Goal: Task Accomplishment & Management: Complete application form

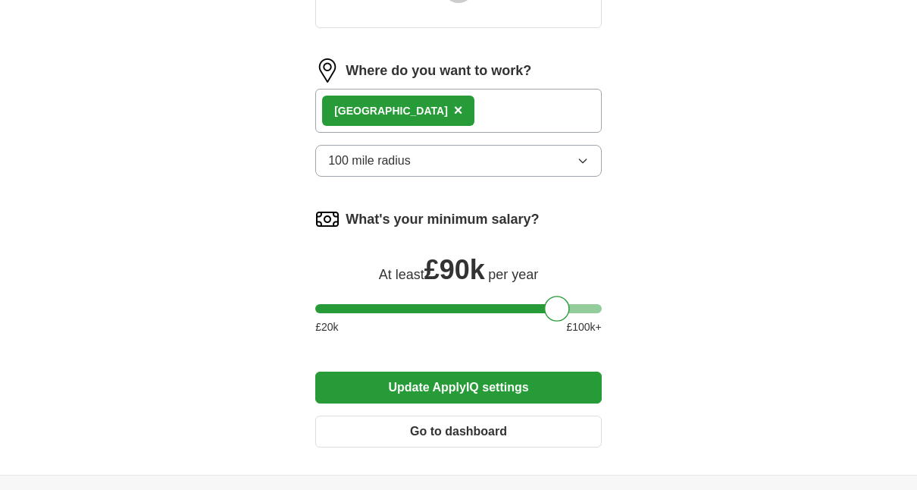
scroll to position [758, 0]
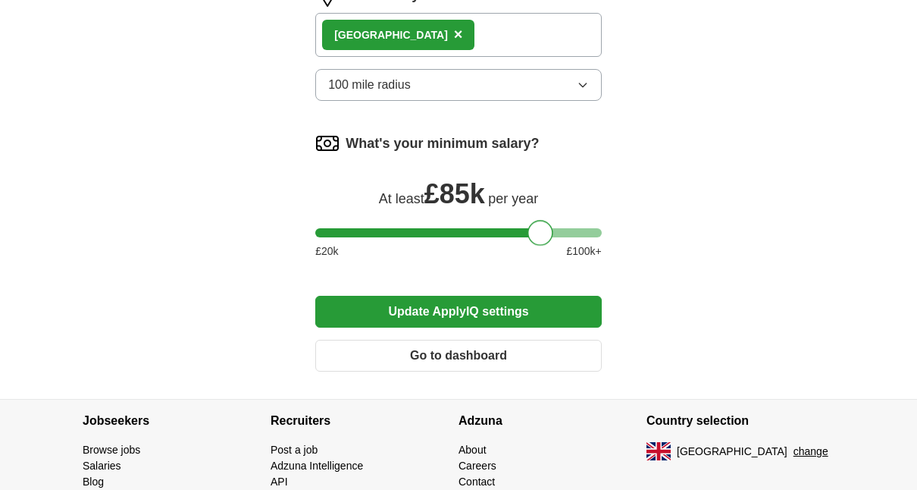
drag, startPoint x: 560, startPoint y: 236, endPoint x: 545, endPoint y: 236, distance: 15.2
click at [545, 236] on div at bounding box center [541, 233] width 26 height 26
click at [554, 306] on button "Update ApplyIQ settings" at bounding box center [458, 312] width 287 height 32
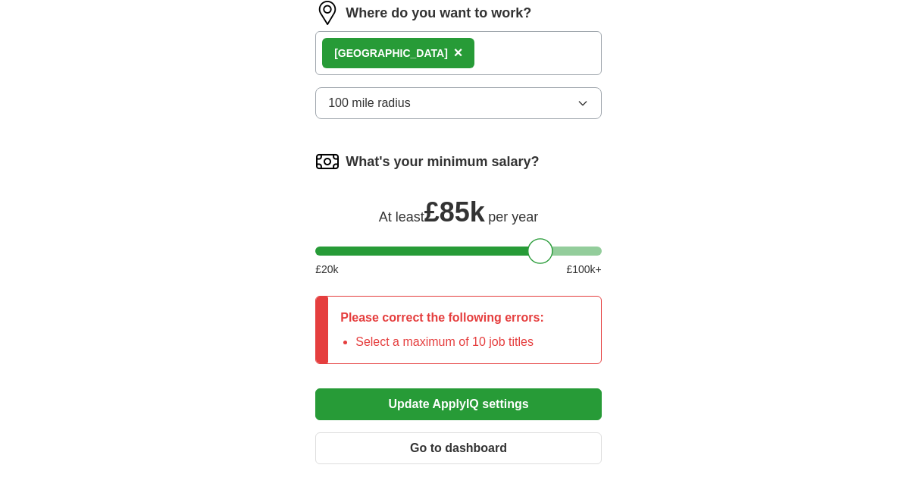
scroll to position [776, 0]
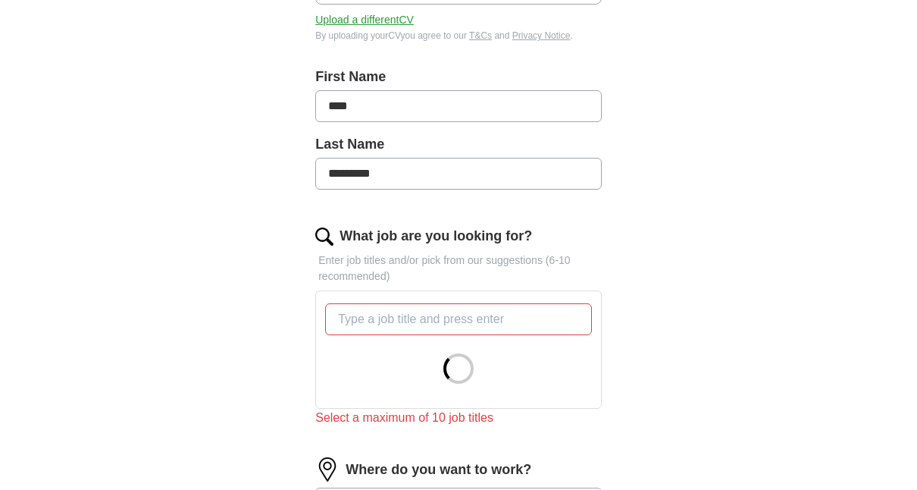
scroll to position [246, 0]
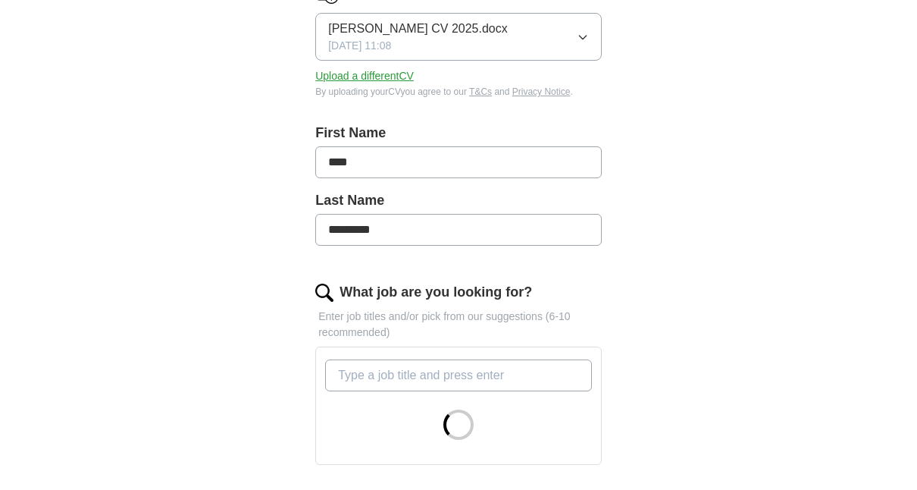
click at [489, 381] on input "What job are you looking for?" at bounding box center [458, 375] width 267 height 32
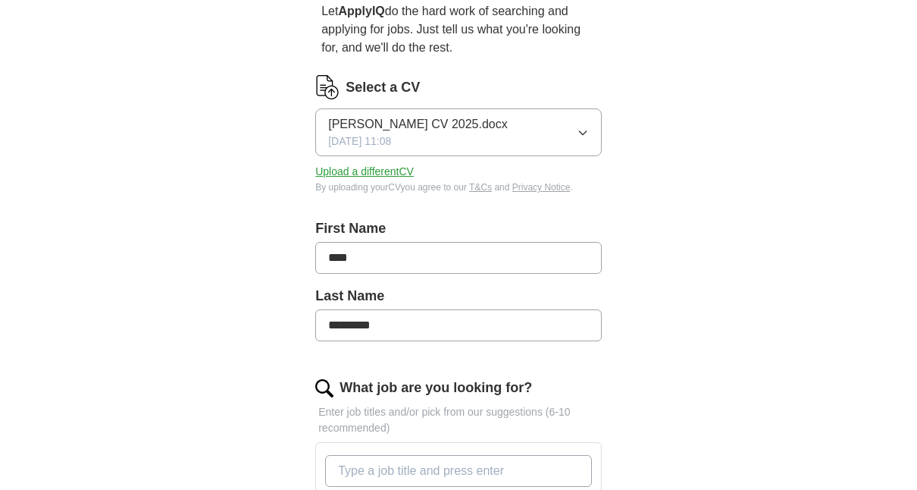
scroll to position [0, 0]
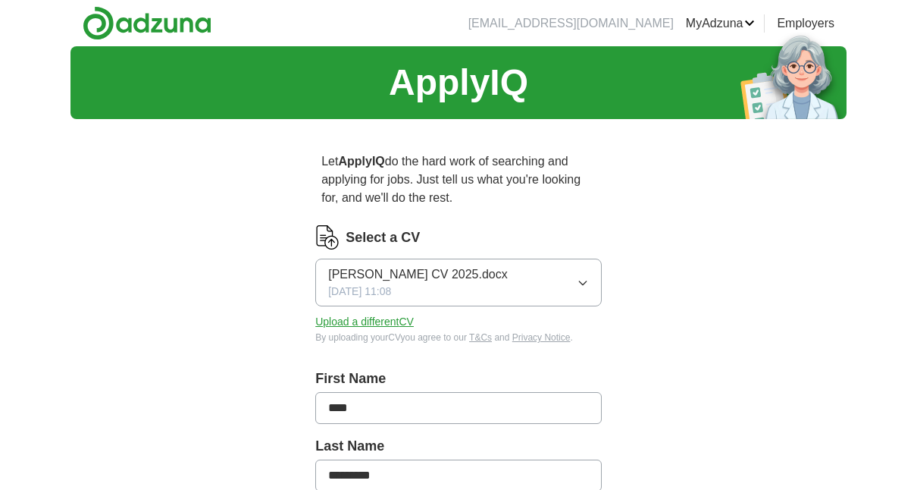
click at [362, 321] on button "Upload a different CV" at bounding box center [364, 322] width 99 height 16
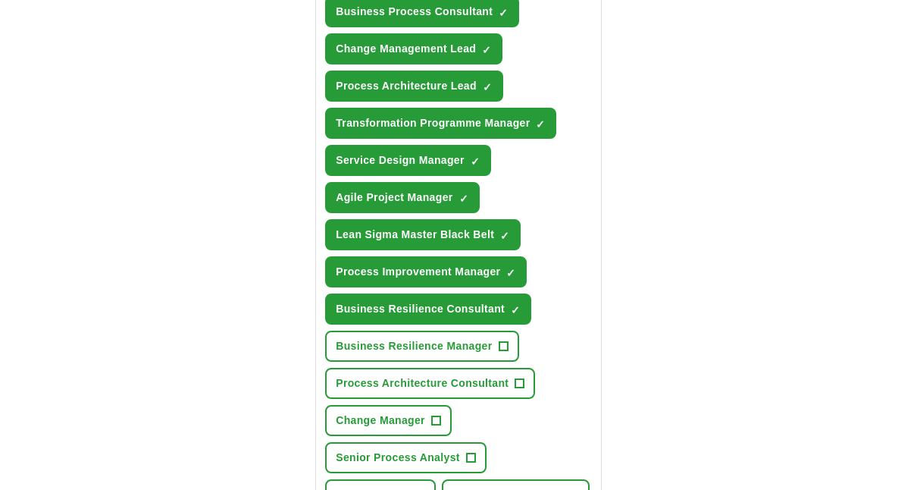
scroll to position [834, 0]
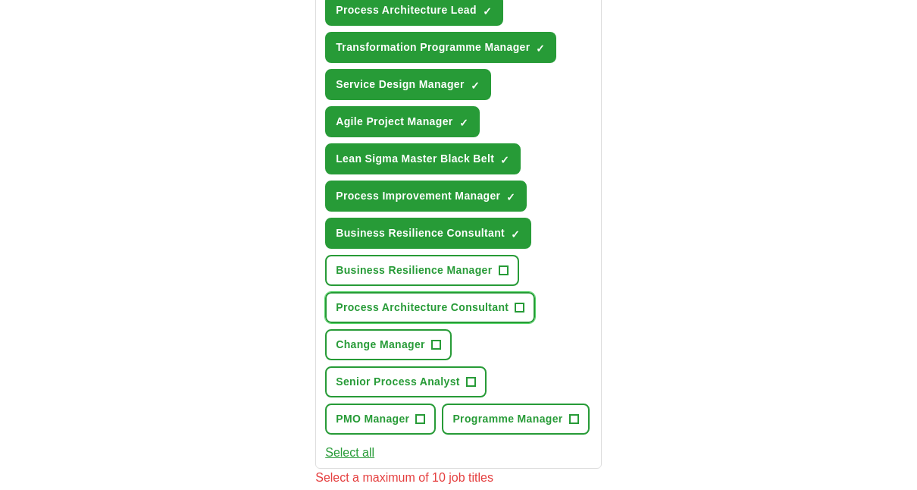
click at [519, 308] on span "+" at bounding box center [520, 308] width 9 height 12
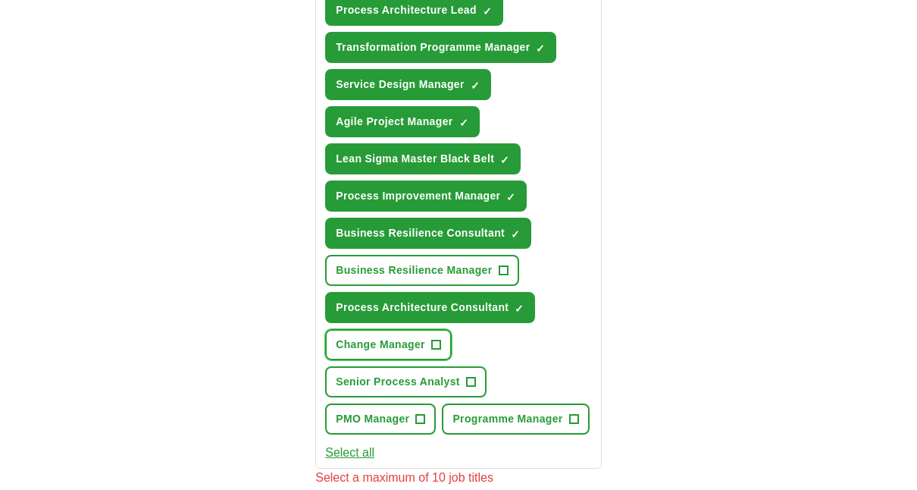
click at [435, 348] on span "+" at bounding box center [435, 345] width 9 height 12
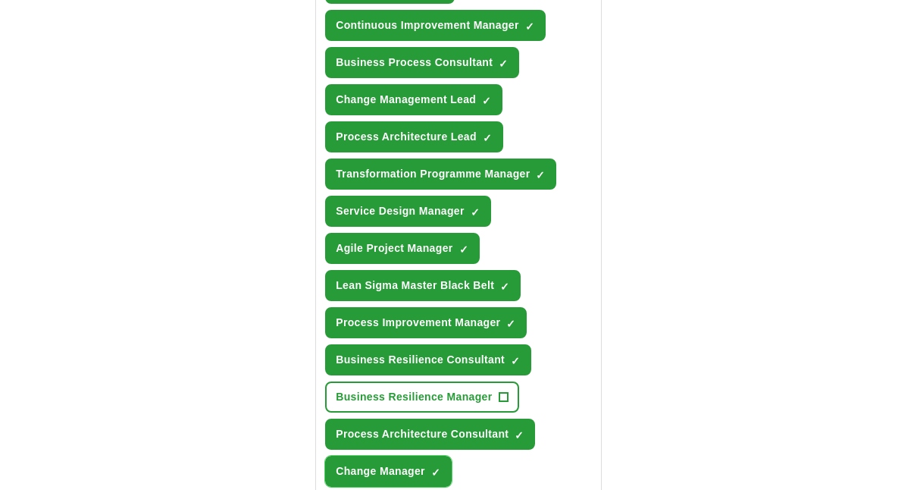
scroll to position [606, 0]
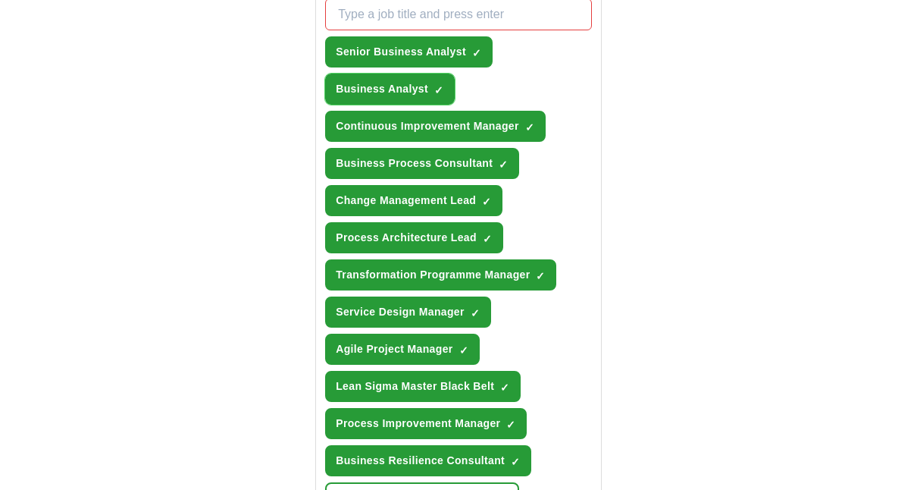
click at [0, 0] on span "×" at bounding box center [0, 0] width 0 height 0
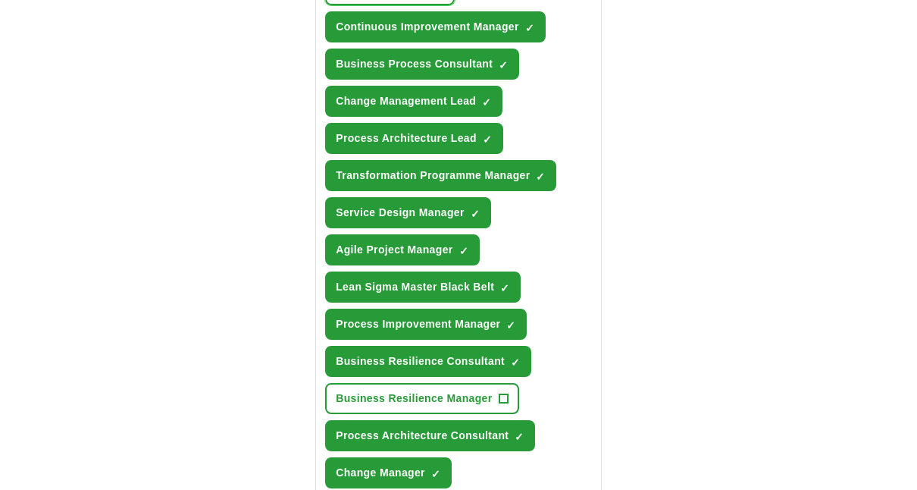
scroll to position [758, 0]
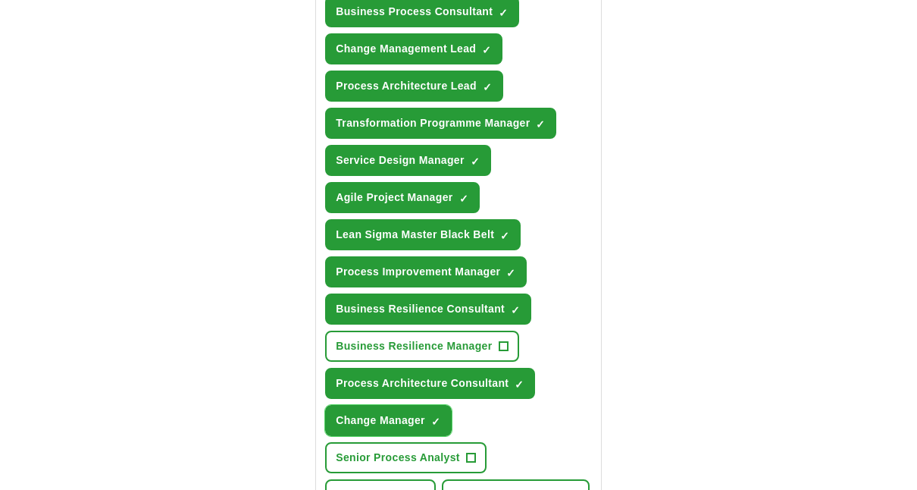
click at [440, 417] on span "✓ ×" at bounding box center [436, 420] width 10 height 9
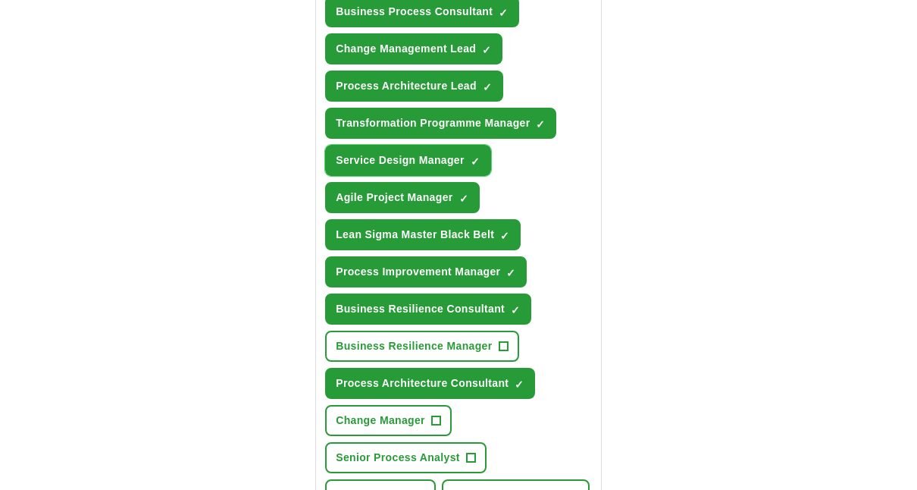
click at [0, 0] on span "×" at bounding box center [0, 0] width 0 height 0
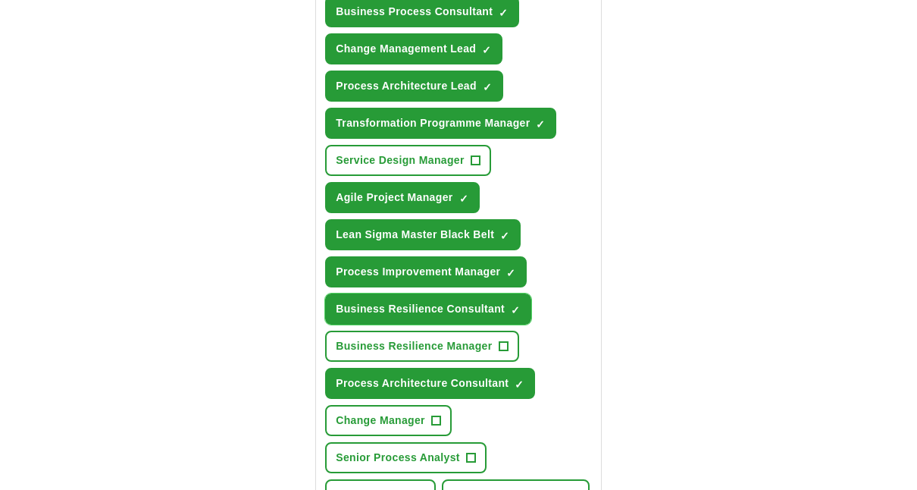
click at [0, 0] on span "×" at bounding box center [0, 0] width 0 height 0
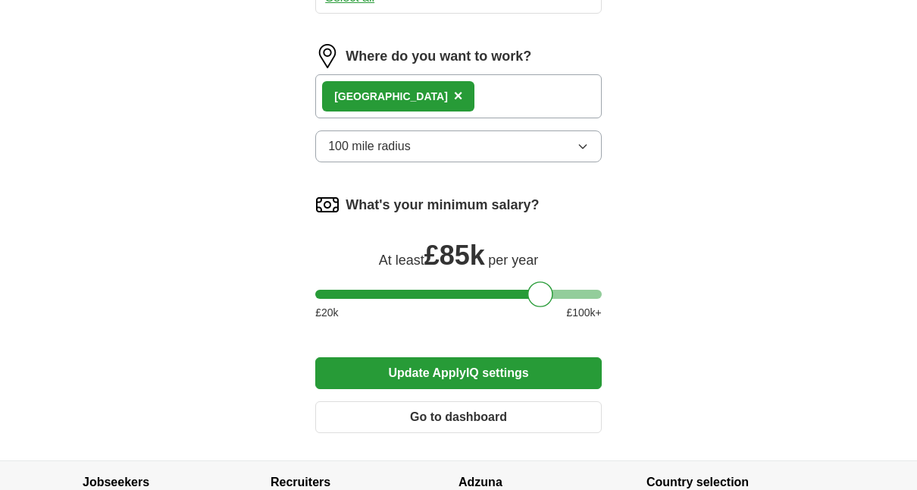
scroll to position [1365, 0]
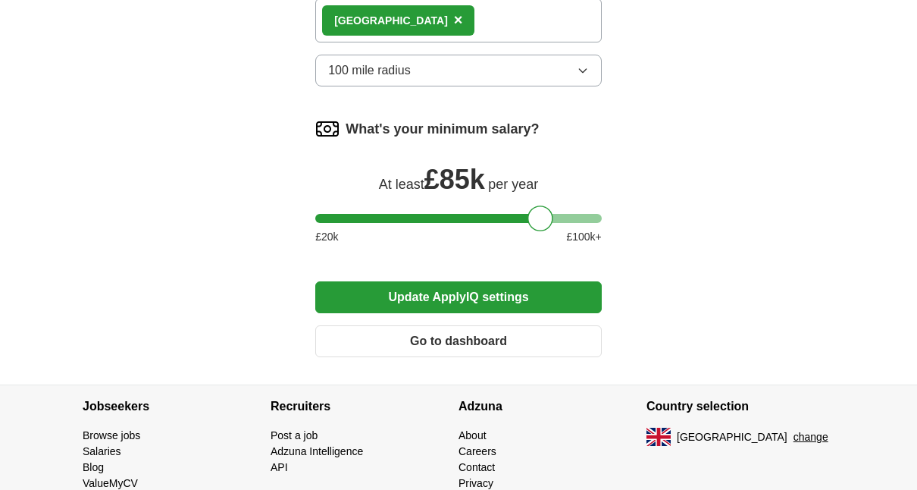
click at [516, 306] on button "Update ApplyIQ settings" at bounding box center [458, 297] width 287 height 32
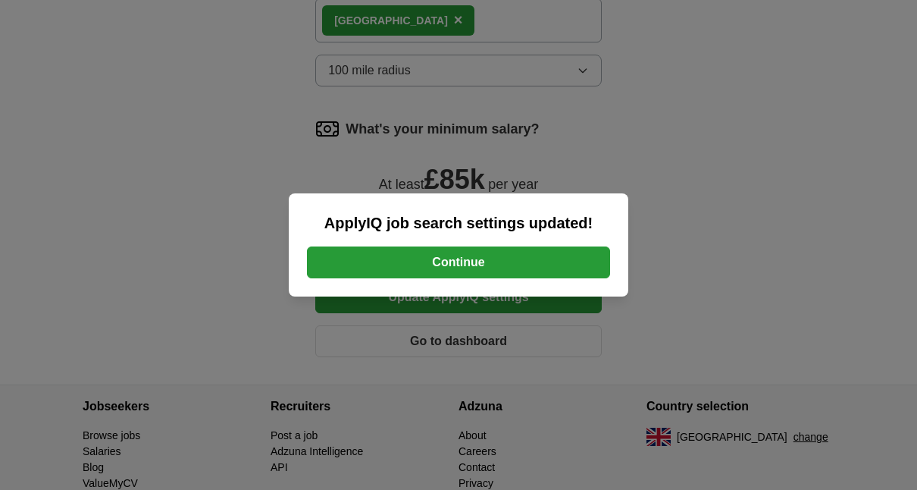
click at [472, 260] on button "Continue" at bounding box center [458, 262] width 303 height 32
